Goal: Transaction & Acquisition: Obtain resource

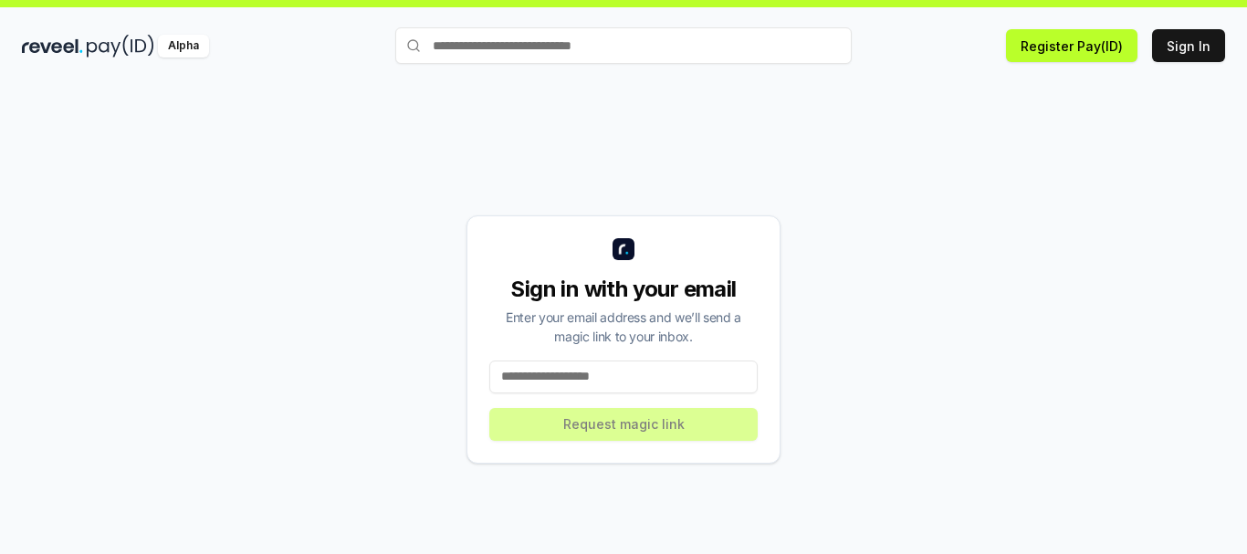
scroll to position [52, 0]
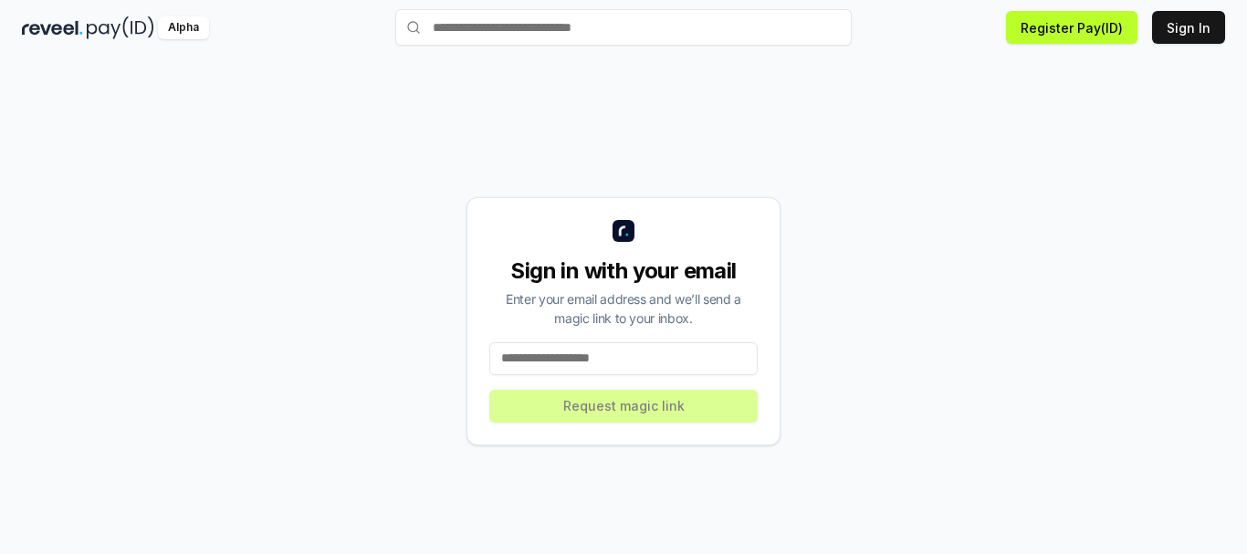
click at [648, 369] on input at bounding box center [623, 358] width 268 height 33
click at [648, 364] on input at bounding box center [623, 358] width 268 height 33
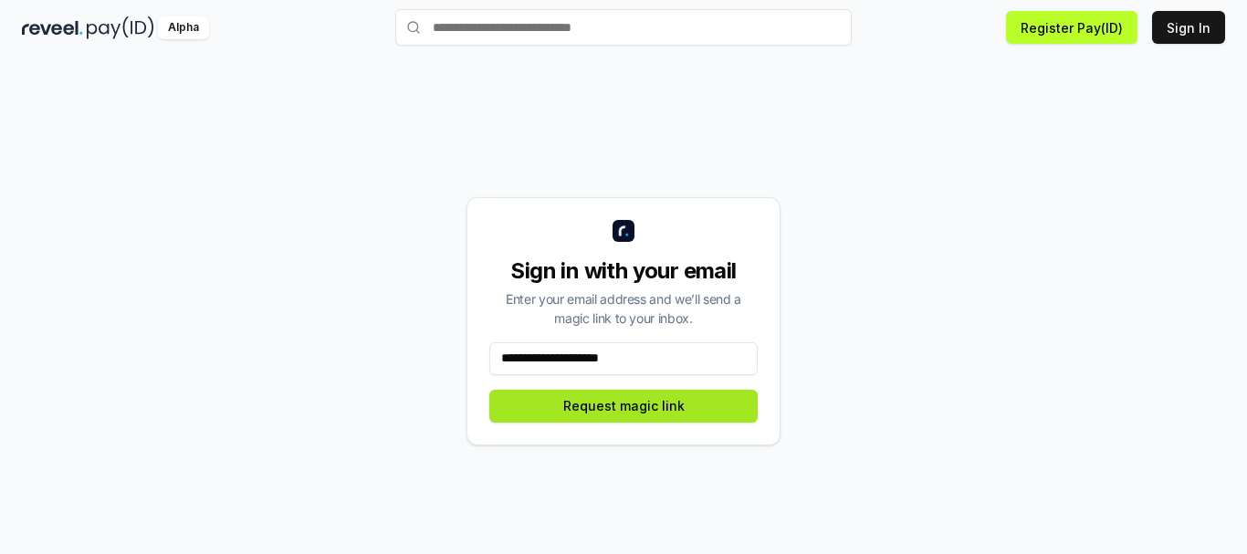
type input "**********"
click at [689, 416] on button "Request magic link" at bounding box center [623, 406] width 268 height 33
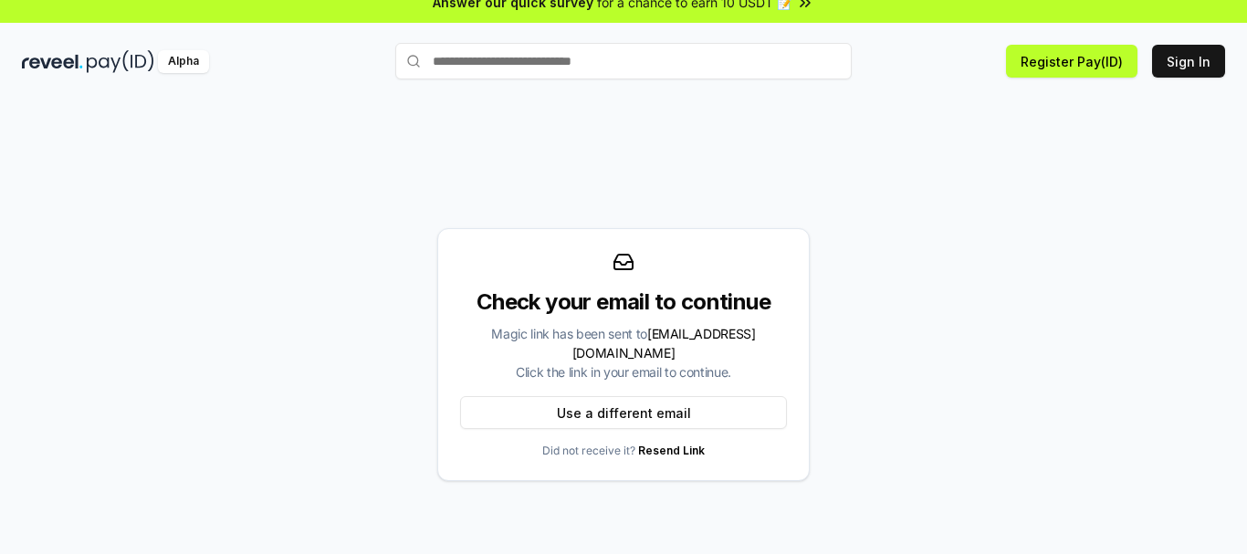
scroll to position [0, 0]
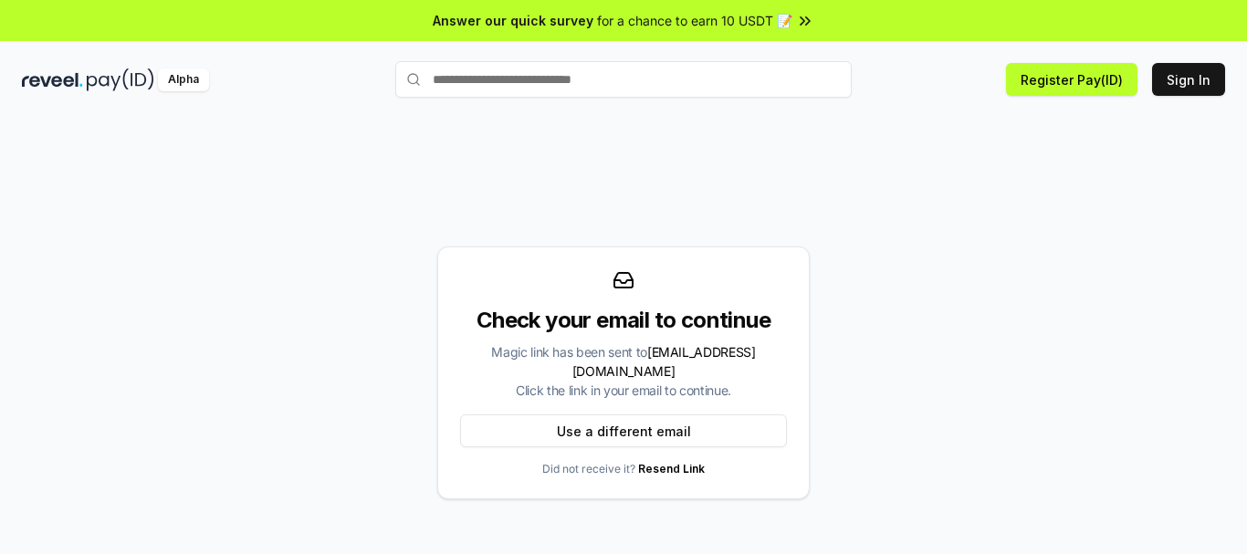
click at [741, 24] on span "for a chance to earn 10 USDT 📝" at bounding box center [694, 20] width 195 height 19
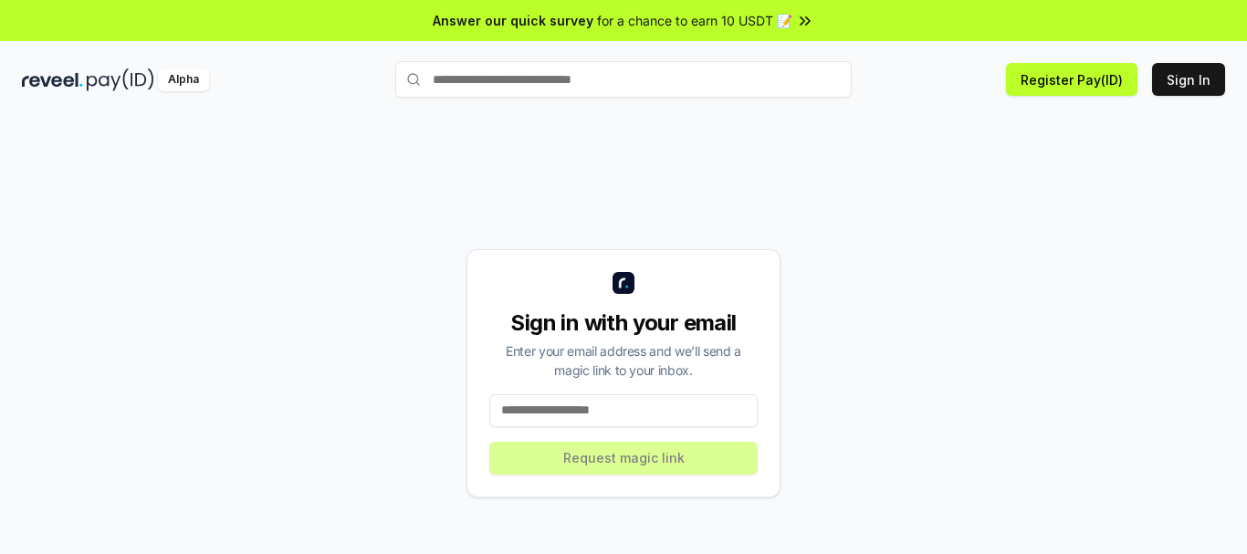
click at [701, 401] on input at bounding box center [623, 411] width 268 height 33
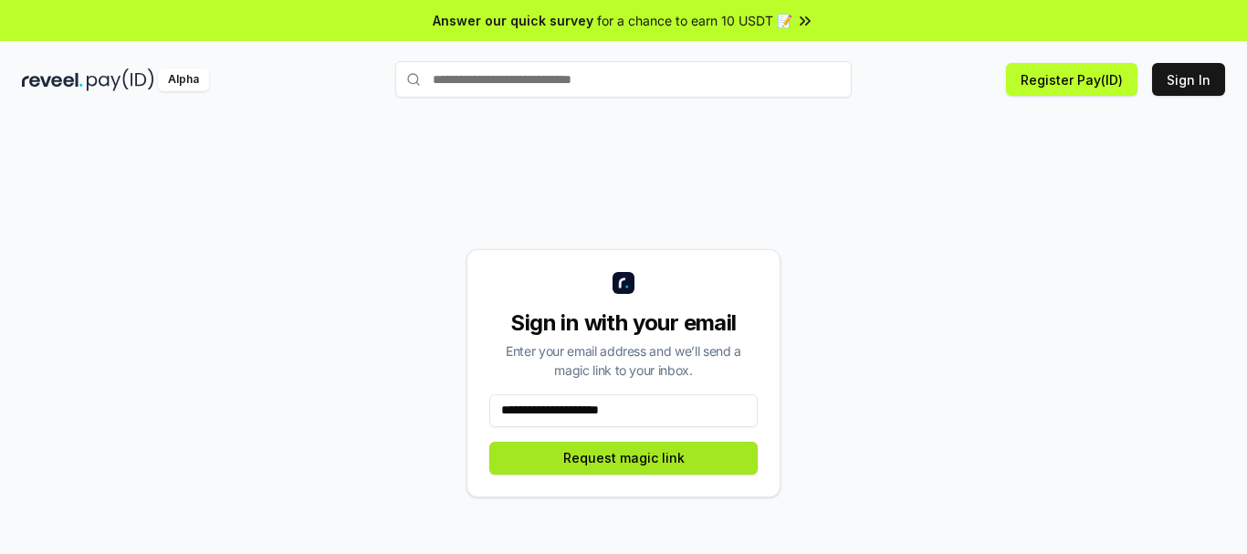
type input "**********"
click at [679, 466] on button "Request magic link" at bounding box center [623, 458] width 268 height 33
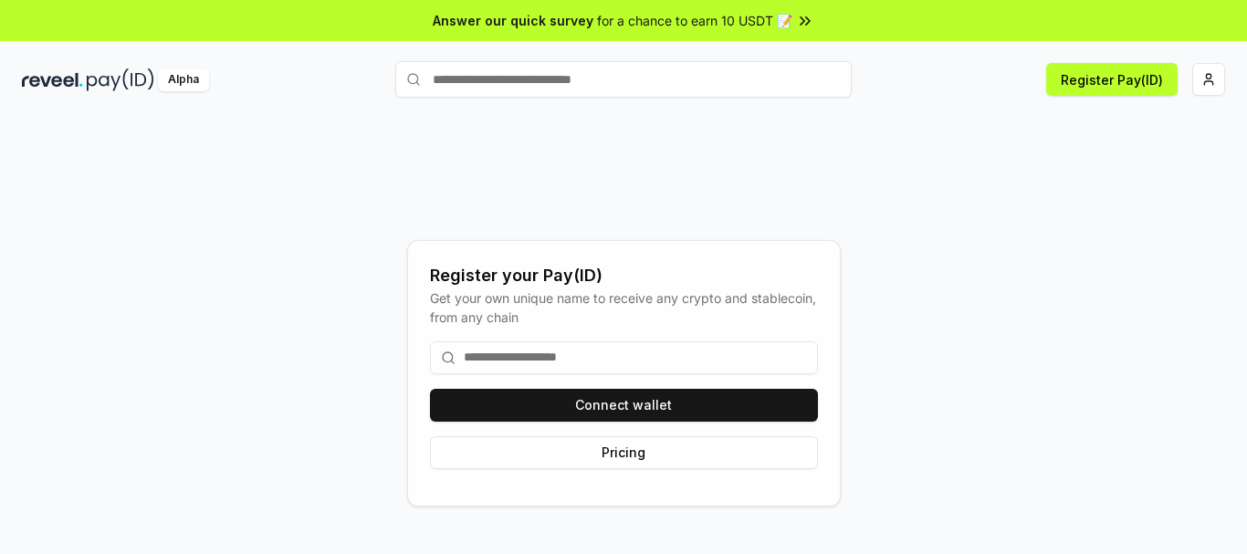
click at [620, 359] on input at bounding box center [624, 358] width 388 height 33
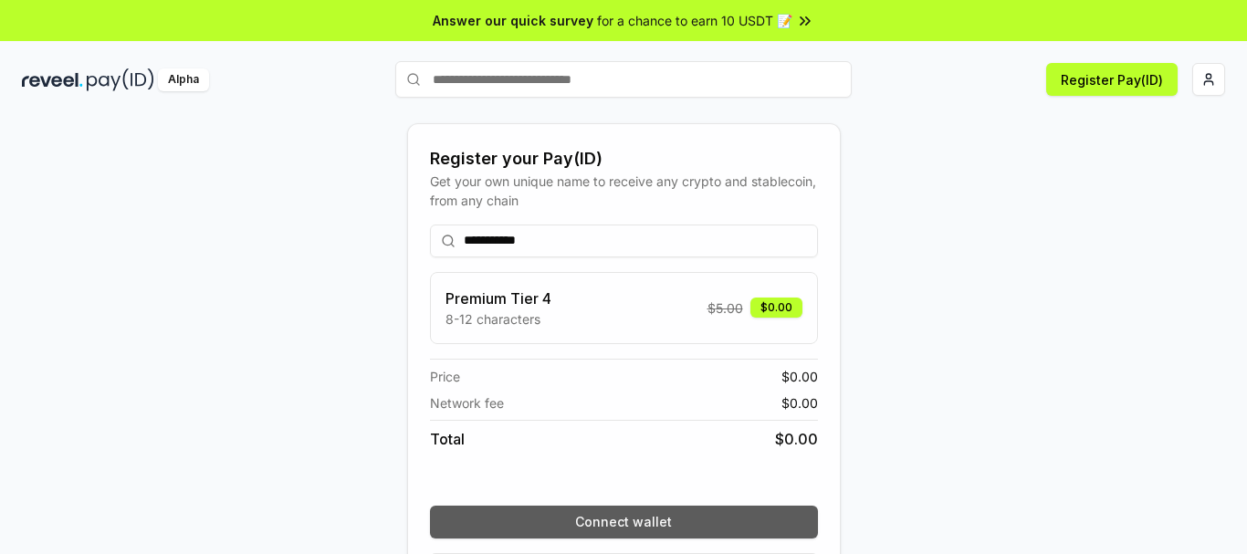
type input "**********"
click at [653, 509] on button "Connect wallet" at bounding box center [624, 522] width 388 height 33
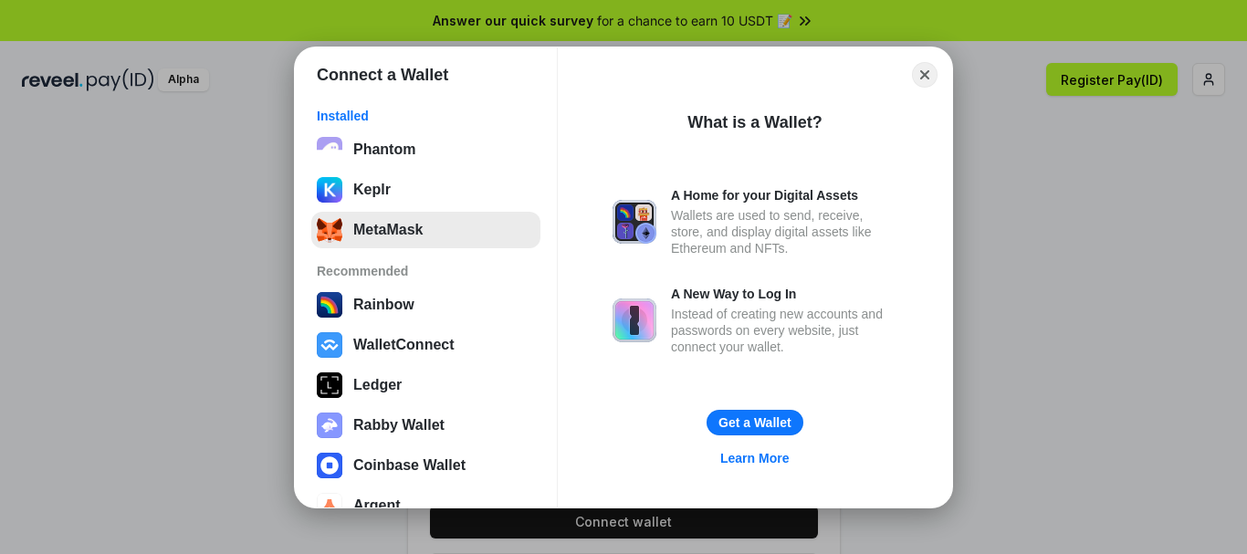
click at [394, 219] on button "MetaMask" at bounding box center [425, 230] width 229 height 37
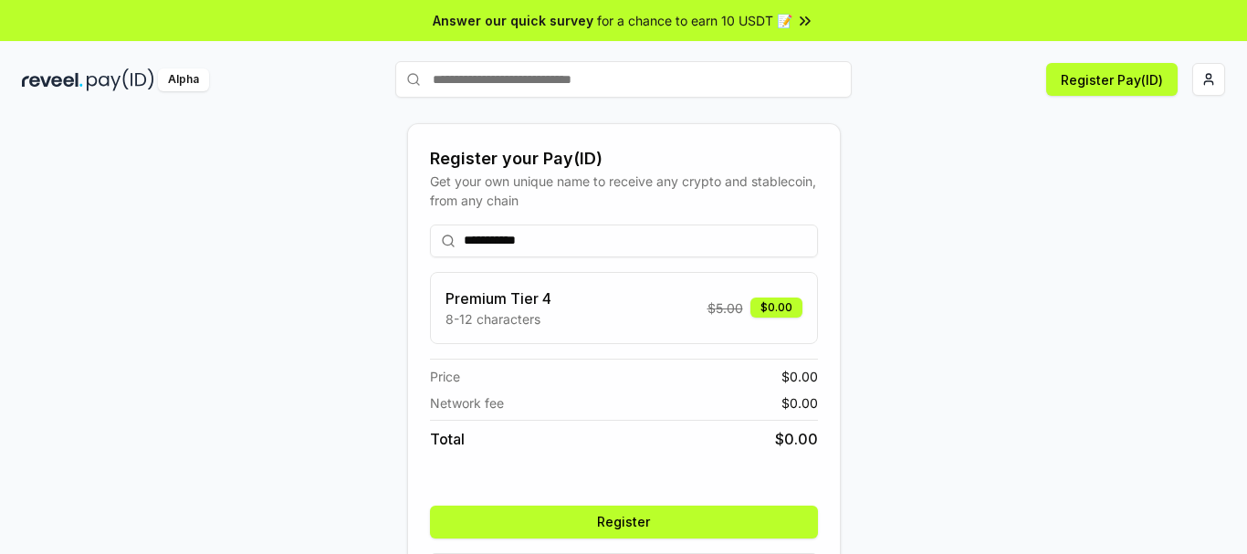
click at [715, 529] on button "Register" at bounding box center [624, 522] width 388 height 33
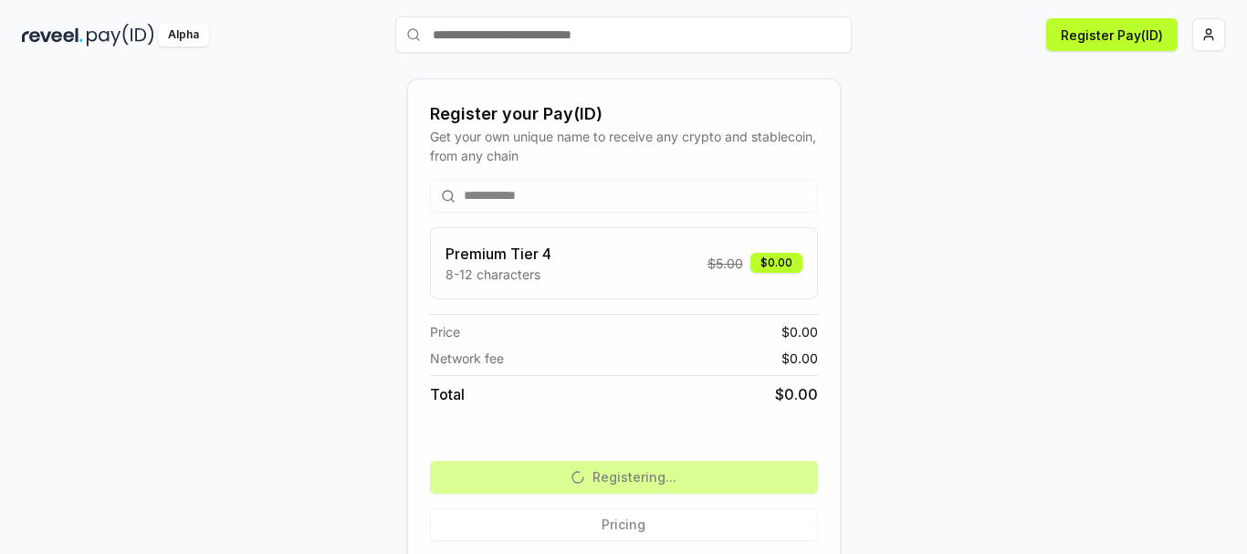
scroll to position [69, 0]
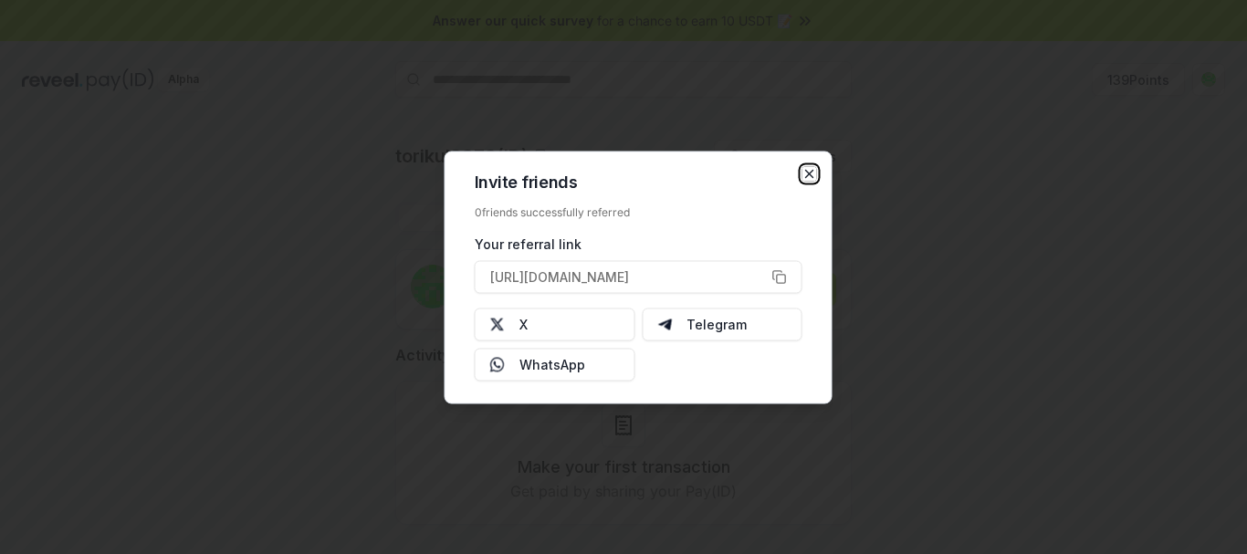
click at [807, 174] on icon "button" at bounding box center [810, 173] width 15 height 15
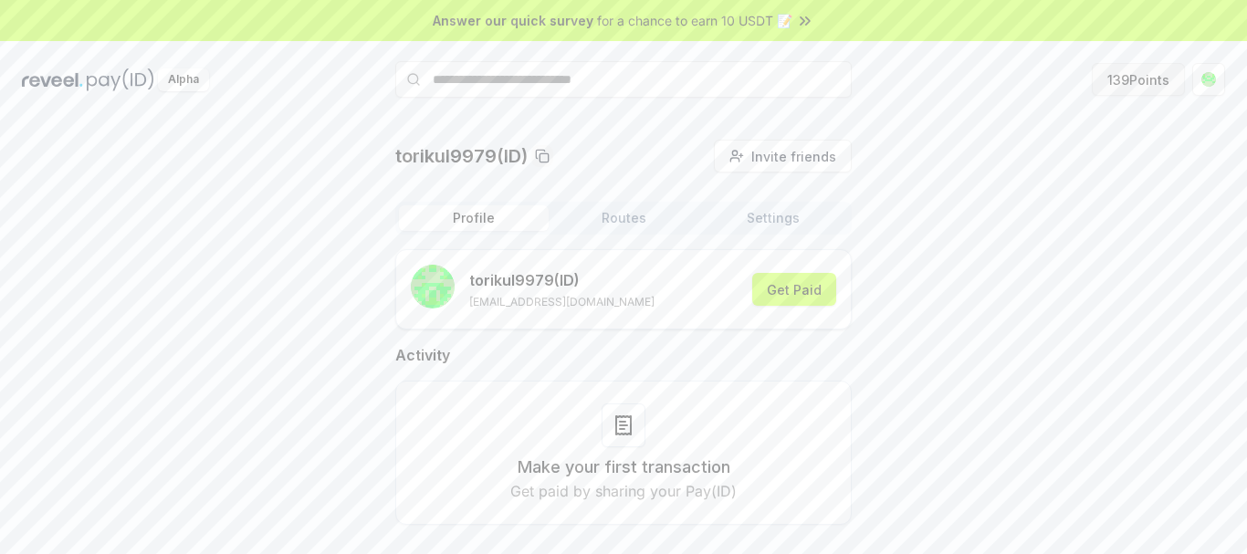
click at [1106, 87] on button "139 Points" at bounding box center [1138, 79] width 93 height 33
